Goal: Information Seeking & Learning: Learn about a topic

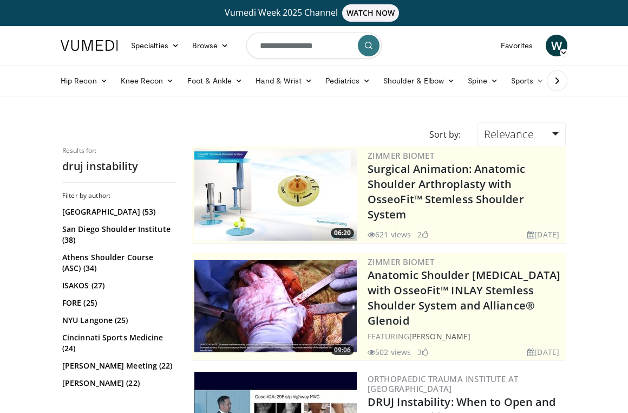
scroll to position [2933, 0]
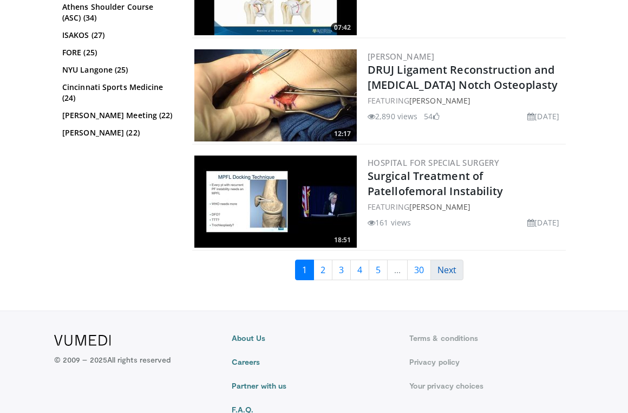
click at [454, 260] on link "Next" at bounding box center [447, 270] width 33 height 21
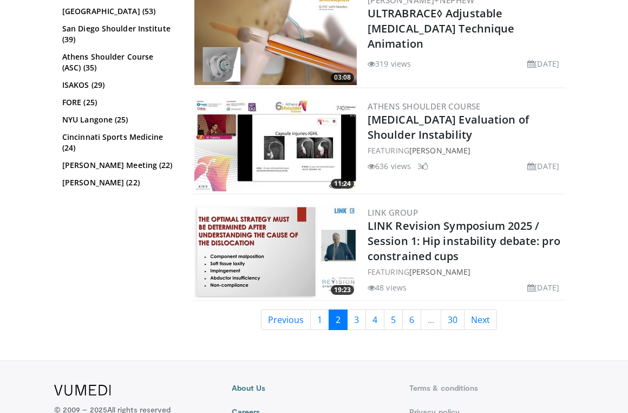
scroll to position [2847, 0]
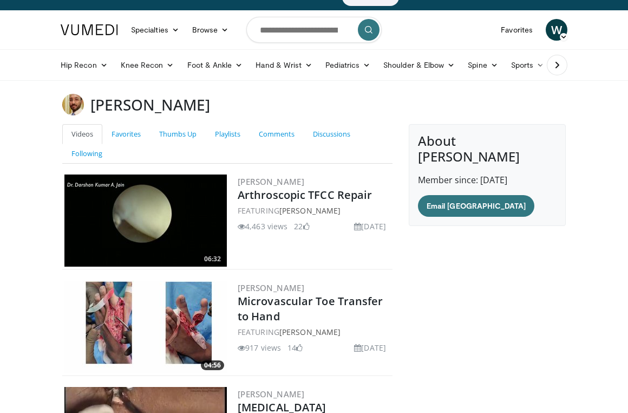
scroll to position [18, 0]
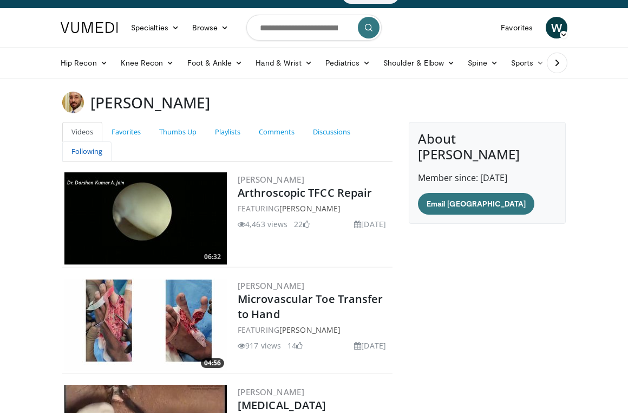
click at [86, 151] on link "Following" at bounding box center [86, 151] width 49 height 20
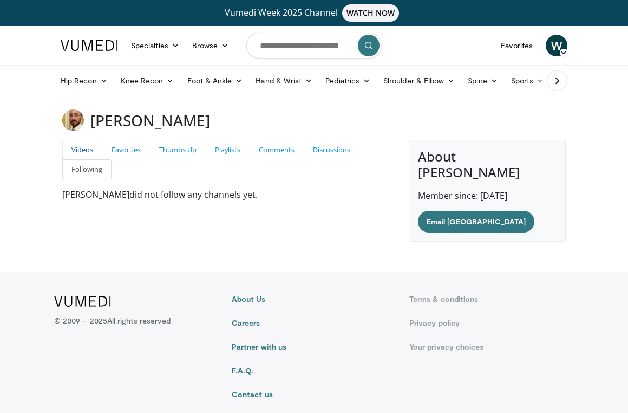
click at [85, 150] on link "Videos" at bounding box center [82, 150] width 40 height 20
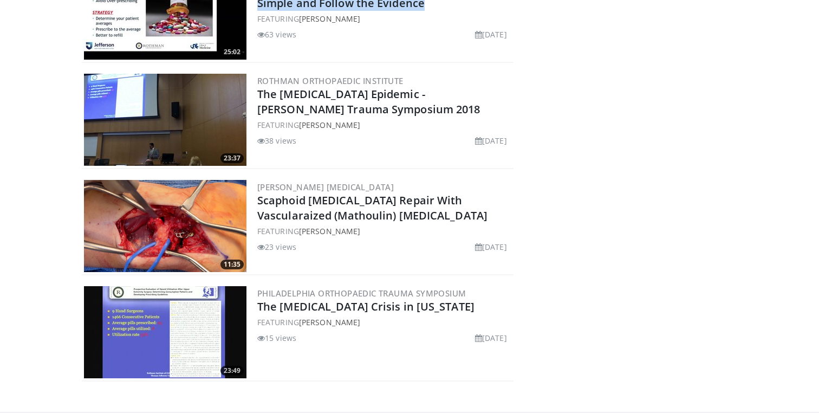
scroll to position [9239, 0]
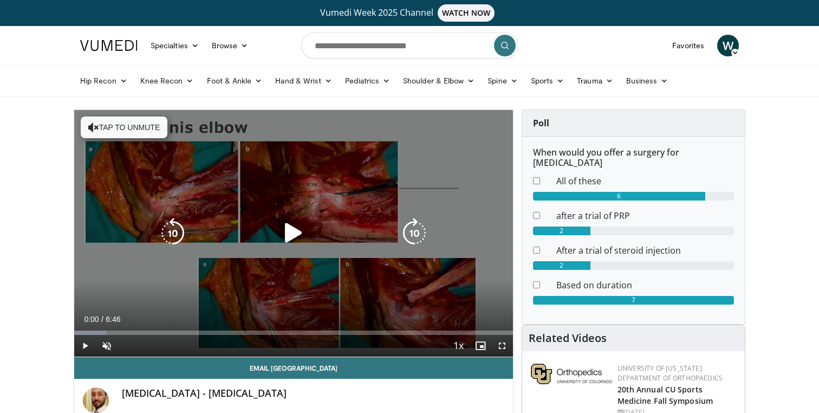
click at [142, 128] on button "Tap to unmute" at bounding box center [124, 127] width 87 height 22
click at [288, 224] on icon "Video Player" at bounding box center [293, 233] width 30 height 30
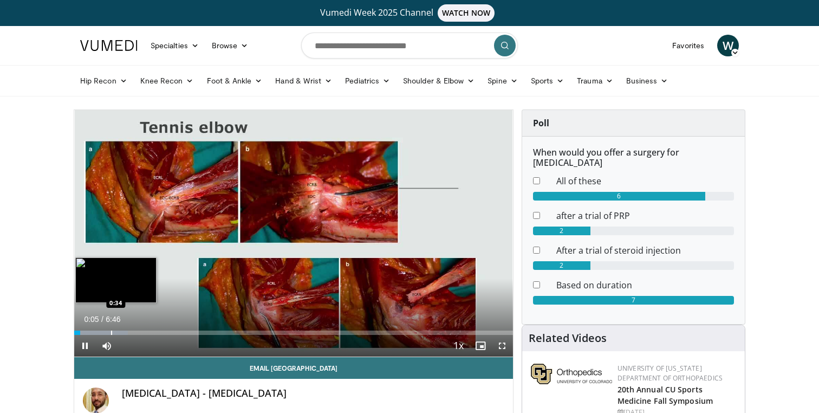
click at [111, 333] on div "Progress Bar" at bounding box center [111, 332] width 1 height 4
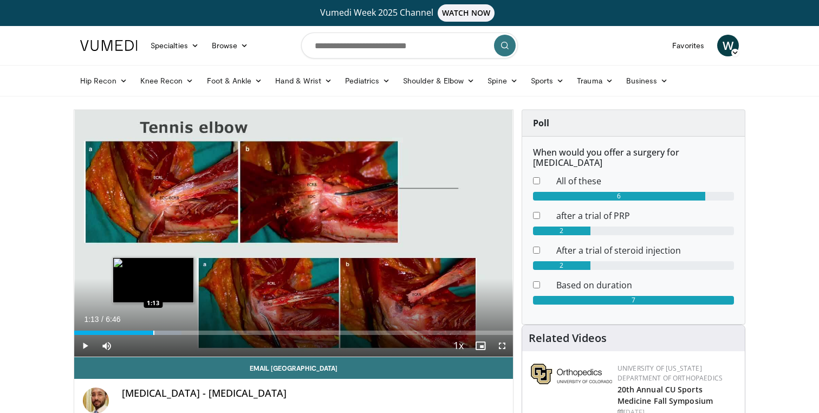
click at [153, 333] on div "Progress Bar" at bounding box center [153, 332] width 1 height 4
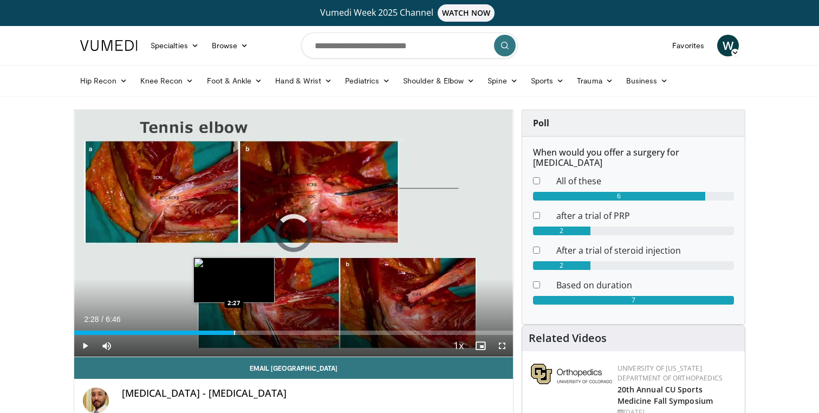
click at [234, 332] on div "Progress Bar" at bounding box center [234, 332] width 1 height 4
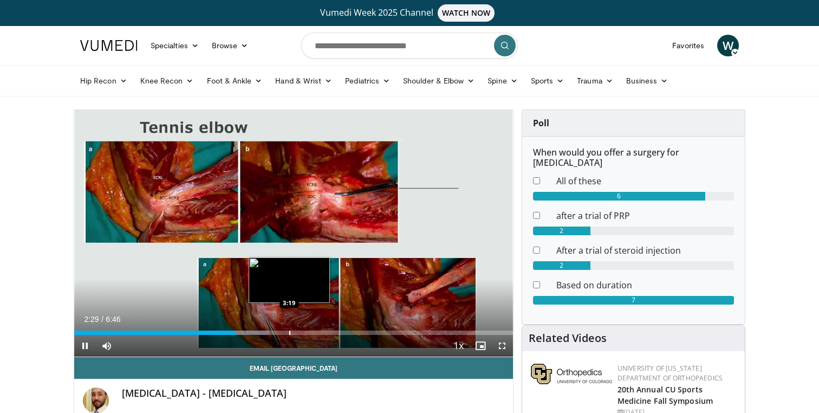
click at [289, 327] on div "Loaded : 44.31% 2:29 3:19" at bounding box center [293, 330] width 439 height 10
click at [304, 331] on div "Progress Bar" at bounding box center [304, 332] width 1 height 4
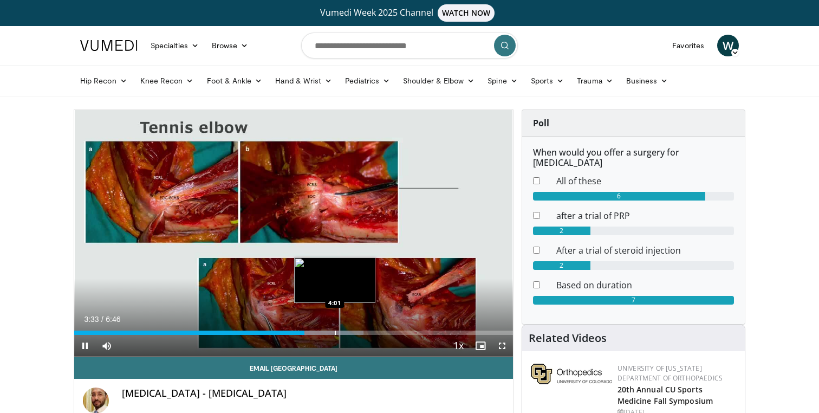
click at [335, 330] on div "Progress Bar" at bounding box center [335, 332] width 1 height 4
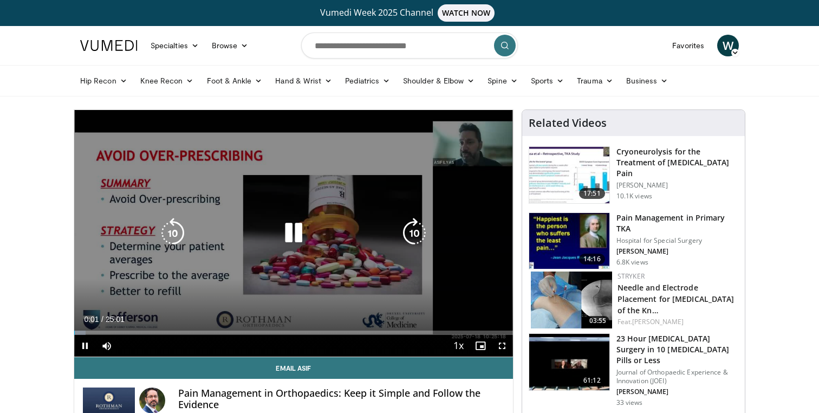
click at [330, 183] on div "10 seconds Tap to unmute" at bounding box center [293, 233] width 439 height 247
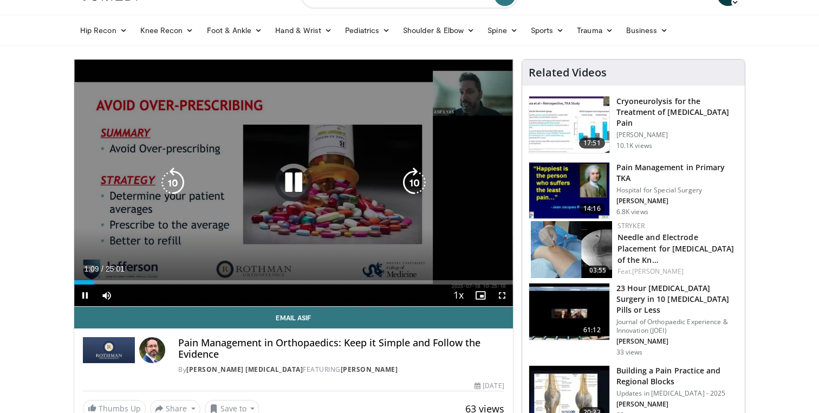
scroll to position [51, 0]
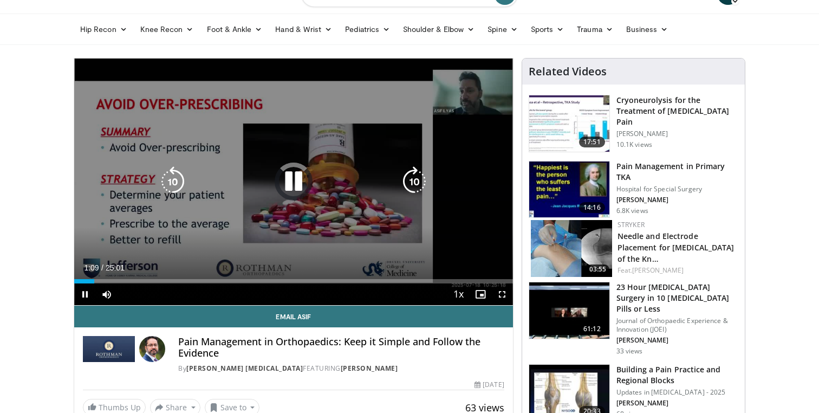
click at [293, 183] on icon "Video Player" at bounding box center [293, 181] width 30 height 30
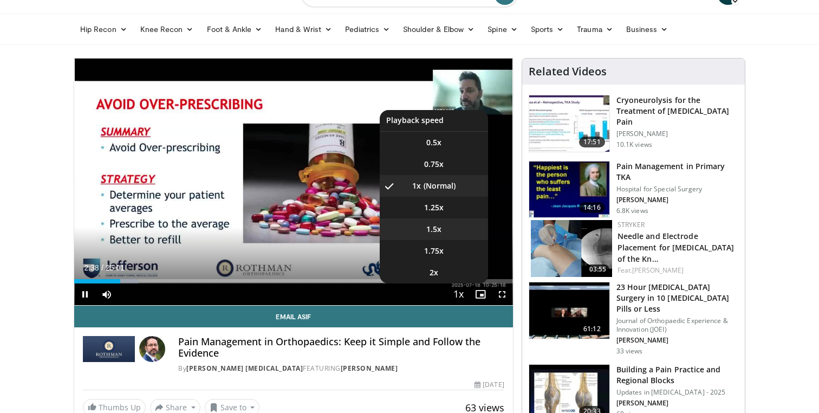
click at [445, 231] on li "1.5x" at bounding box center [434, 229] width 108 height 22
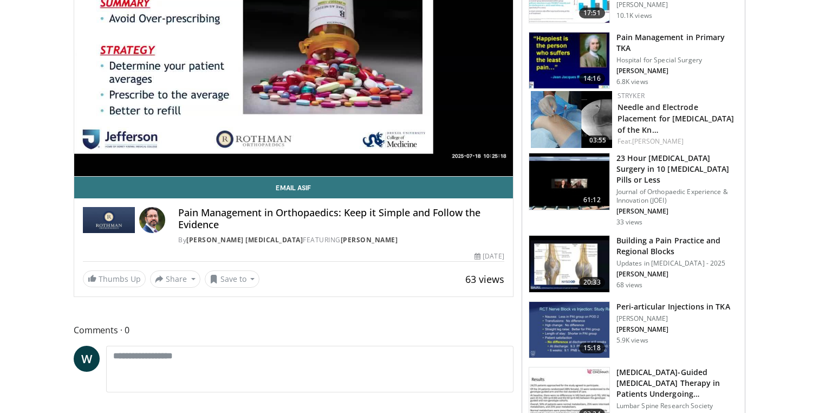
scroll to position [0, 0]
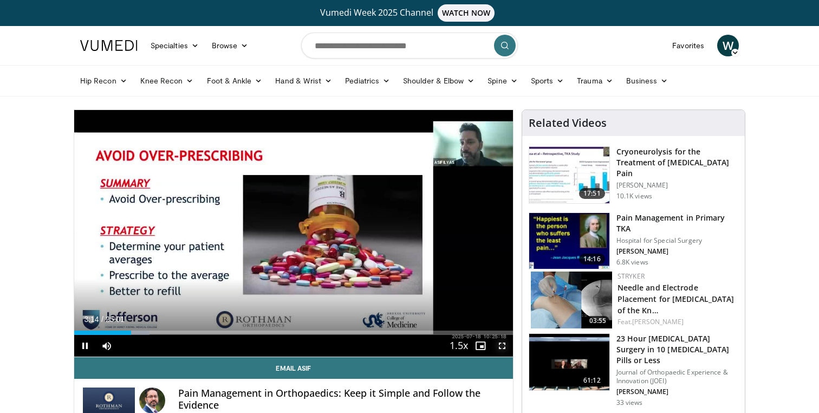
click at [502, 349] on span "Video Player" at bounding box center [502, 346] width 22 height 22
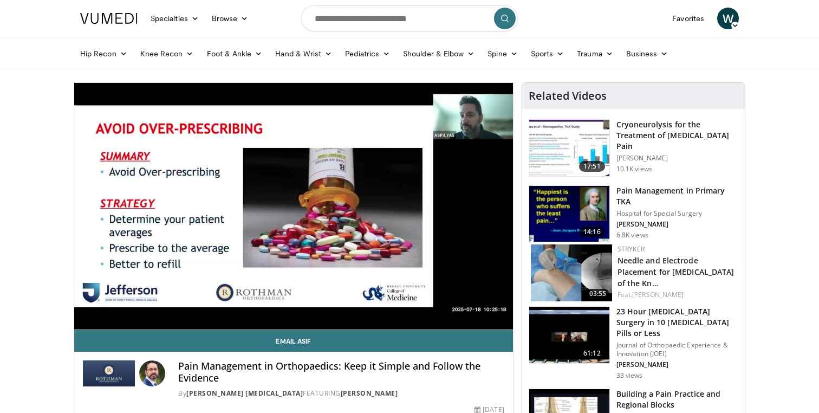
scroll to position [33, 0]
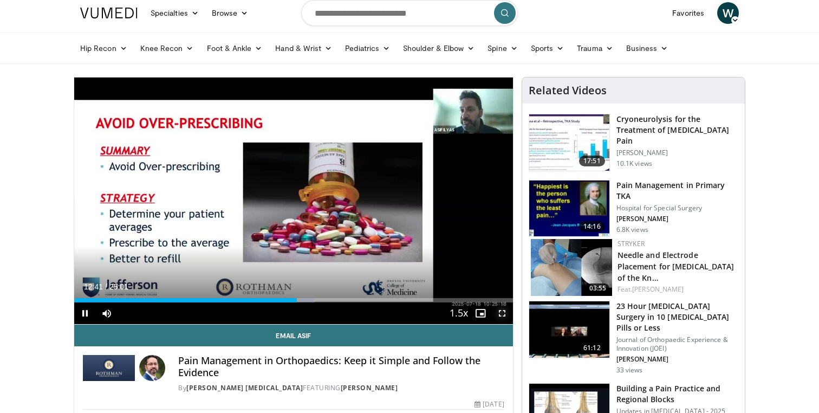
click at [500, 313] on span "Video Player" at bounding box center [502, 313] width 22 height 22
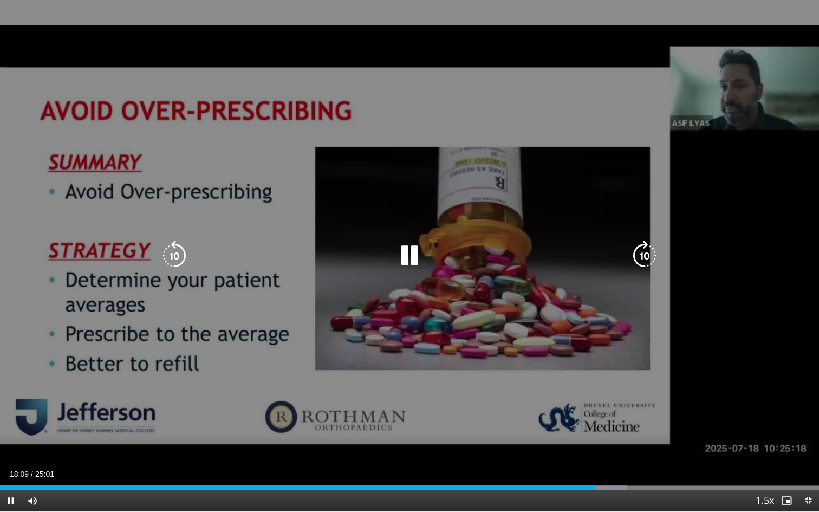
click at [295, 270] on div "10 seconds Tap to unmute" at bounding box center [409, 255] width 819 height 511
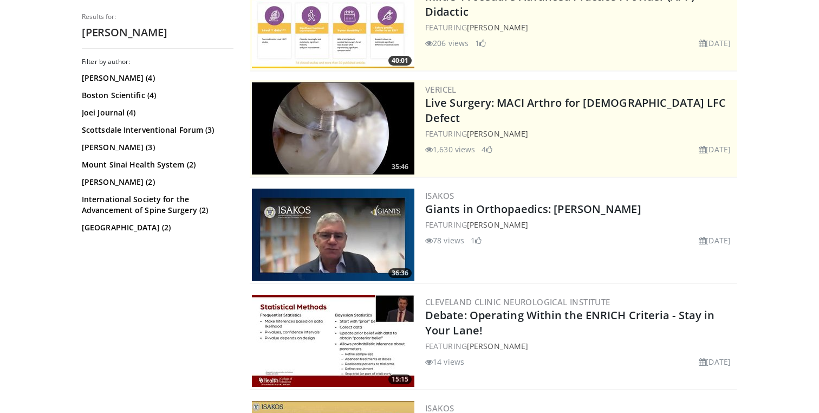
scroll to position [227, 0]
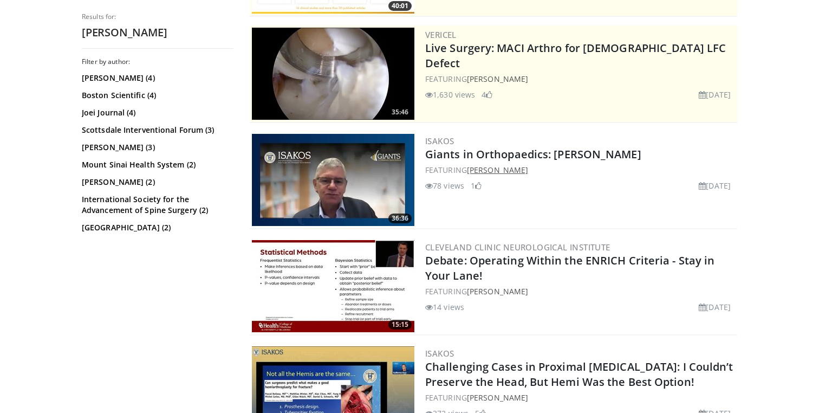
click at [501, 167] on link "[PERSON_NAME]" at bounding box center [497, 170] width 61 height 10
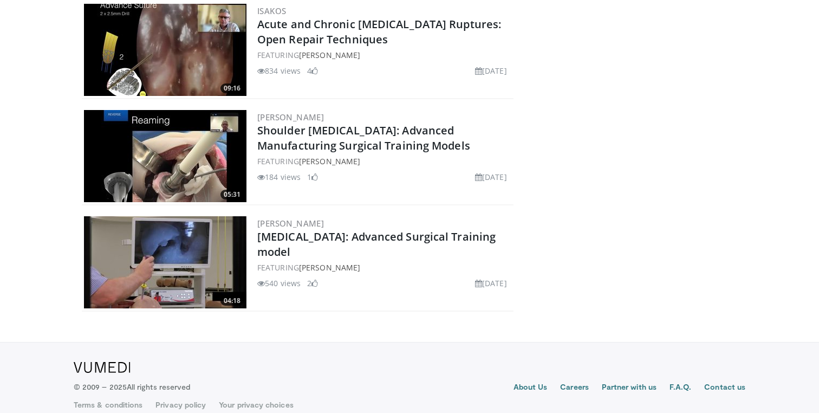
scroll to position [1987, 0]
